Goal: Transaction & Acquisition: Purchase product/service

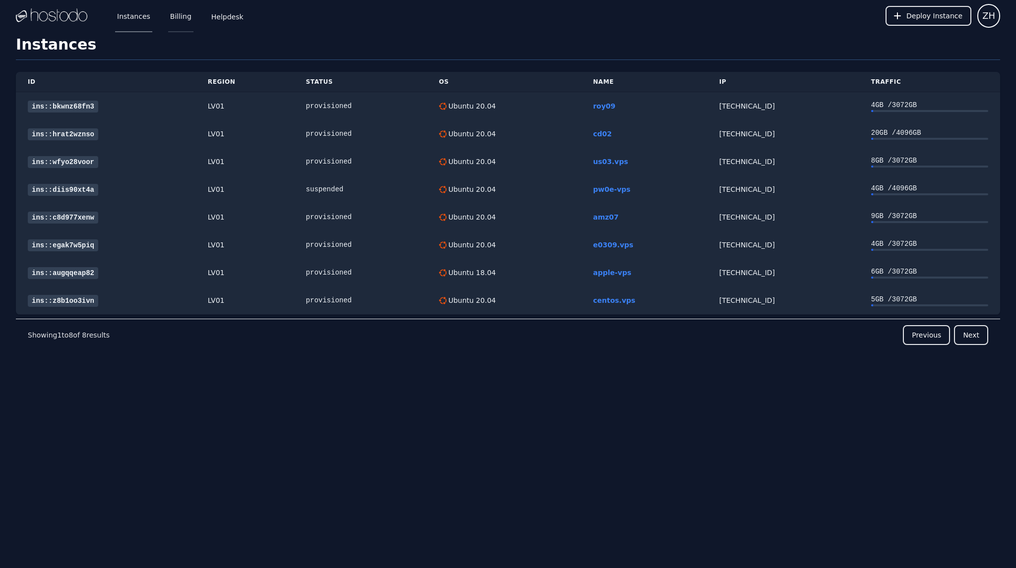
click at [179, 17] on link "Billing" at bounding box center [180, 16] width 25 height 33
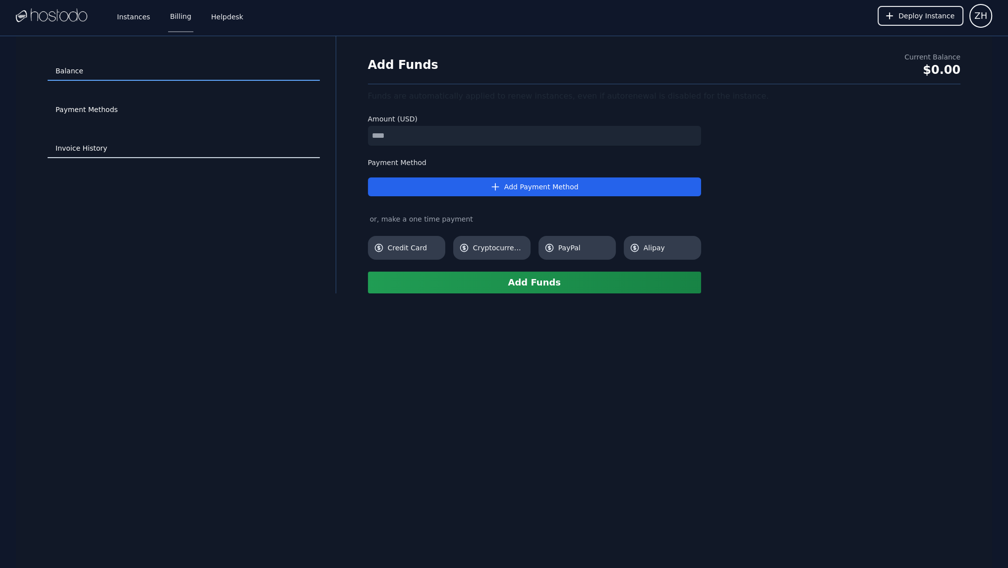
click at [83, 148] on link "Invoice History" at bounding box center [184, 148] width 272 height 19
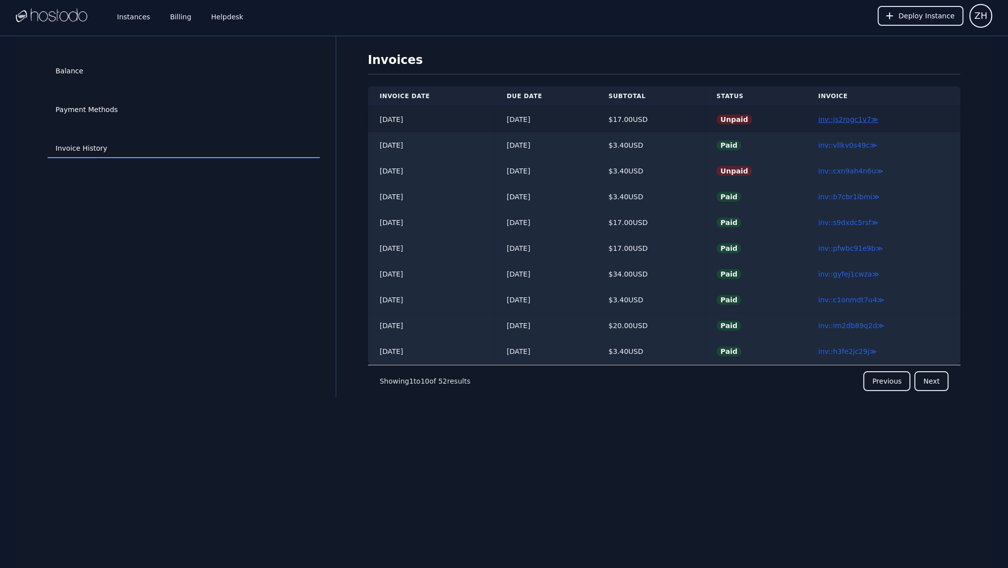
click at [838, 120] on link "inv::js2rogc1v7 ≫" at bounding box center [849, 120] width 60 height 8
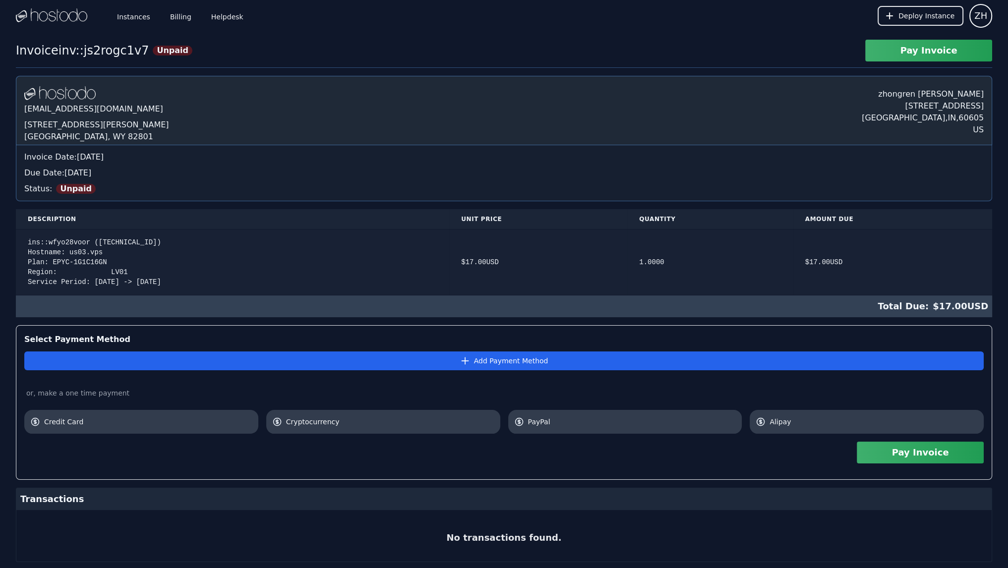
click at [71, 253] on div "ins::wfyo28voor (158.51.126.55) Hostname: us03.vps Plan: EPYC-1G1C16GN Region: …" at bounding box center [233, 263] width 410 height 50
copy div "us03"
click at [852, 422] on span "Alipay" at bounding box center [874, 422] width 208 height 10
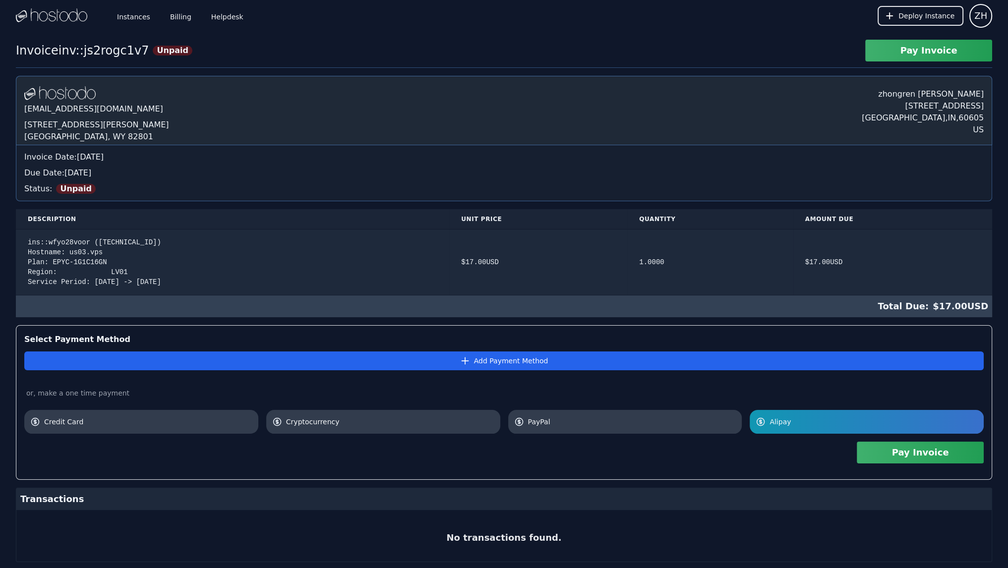
click at [884, 455] on button "Pay Invoice" at bounding box center [920, 453] width 127 height 22
